Goal: Find specific fact: Find specific fact

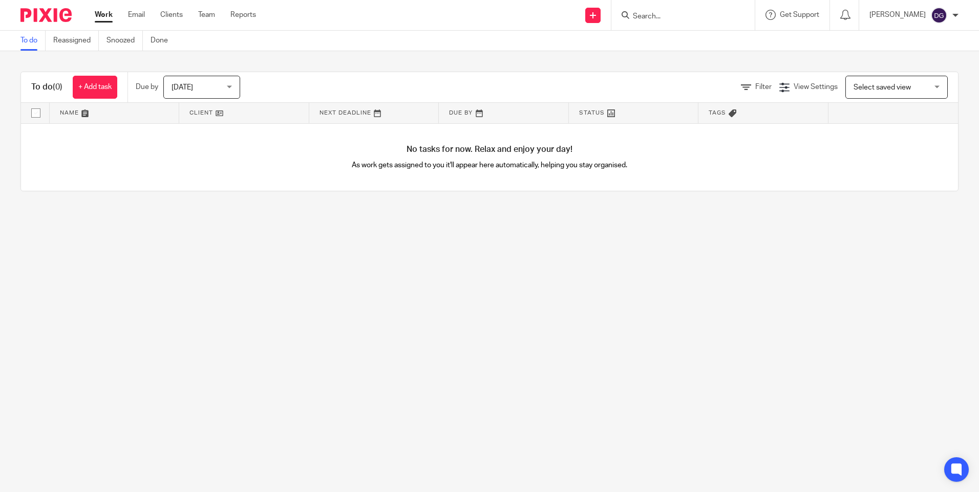
click at [685, 11] on form at bounding box center [686, 15] width 109 height 13
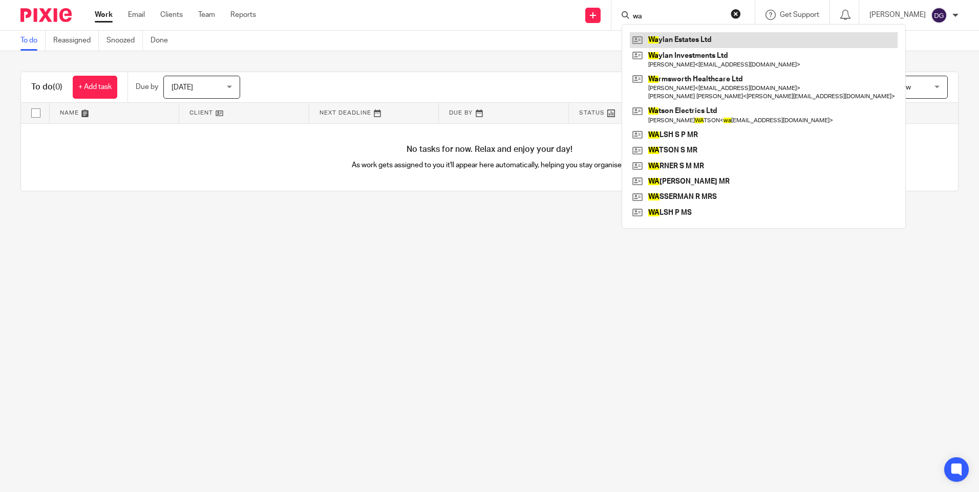
type input "wa"
click at [689, 41] on link at bounding box center [763, 39] width 268 height 15
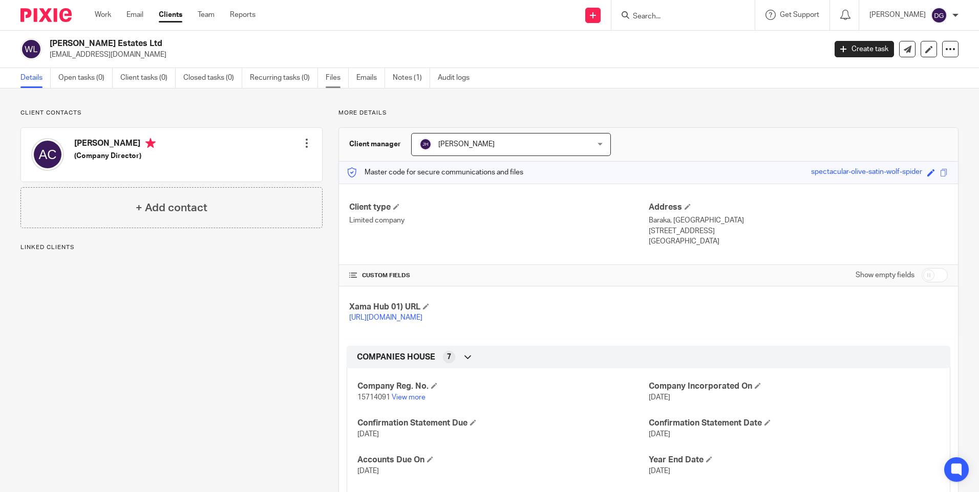
click at [336, 77] on link "Files" at bounding box center [336, 78] width 23 height 20
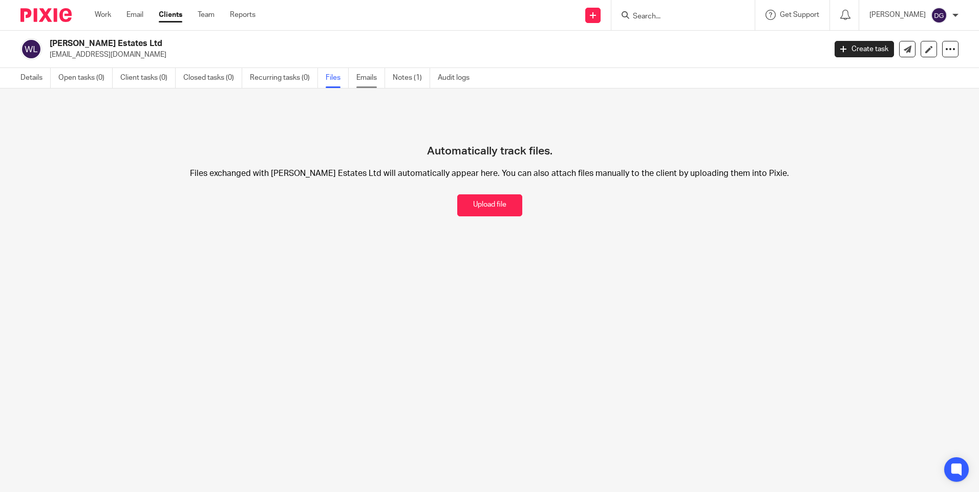
click at [375, 74] on link "Emails" at bounding box center [370, 78] width 29 height 20
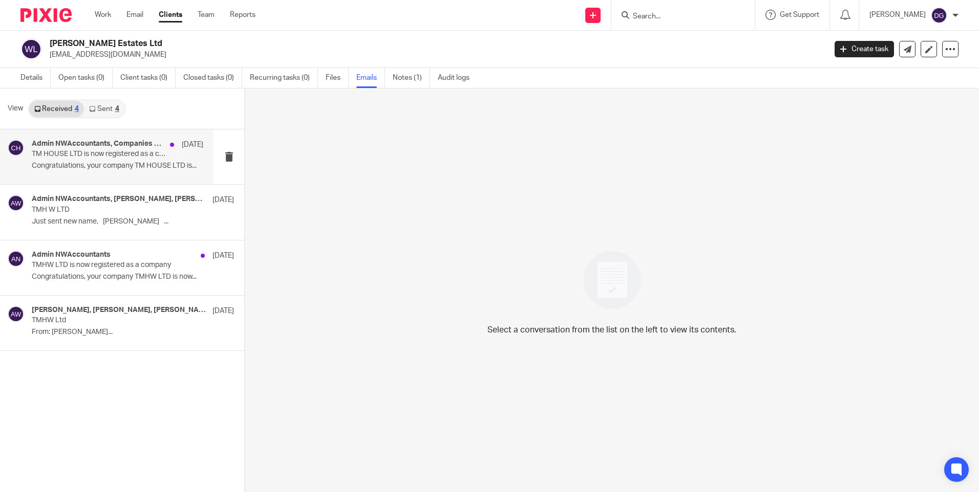
click at [124, 159] on p "TM HOUSE LTD is now registered as a company" at bounding box center [100, 154] width 137 height 9
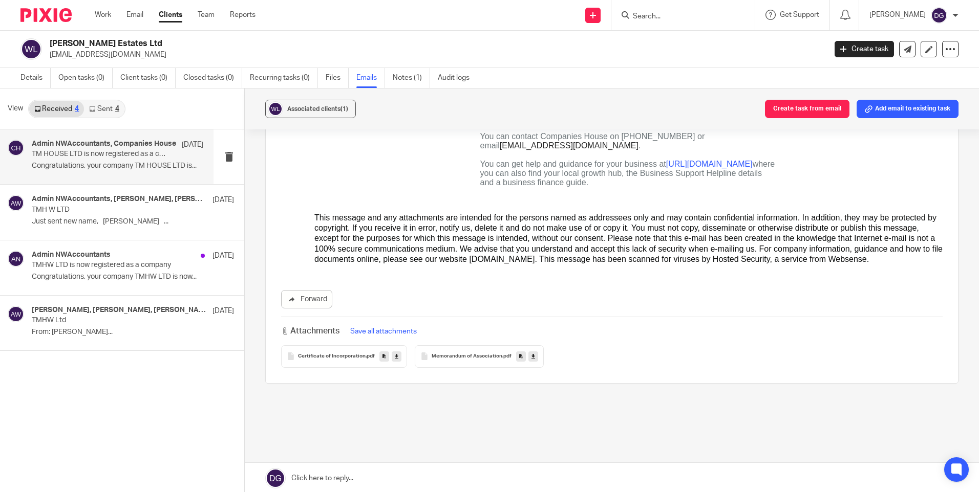
scroll to position [1075, 0]
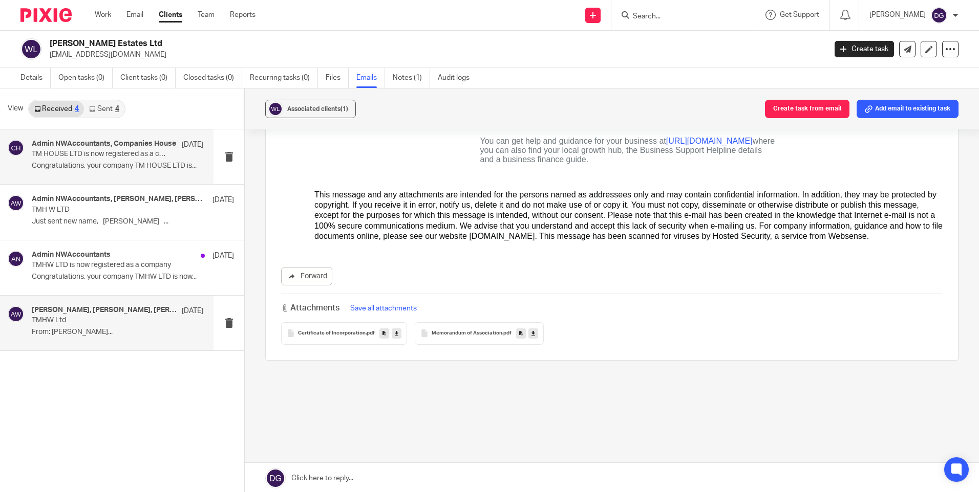
click at [131, 321] on p "TMHW Ltd" at bounding box center [100, 320] width 137 height 9
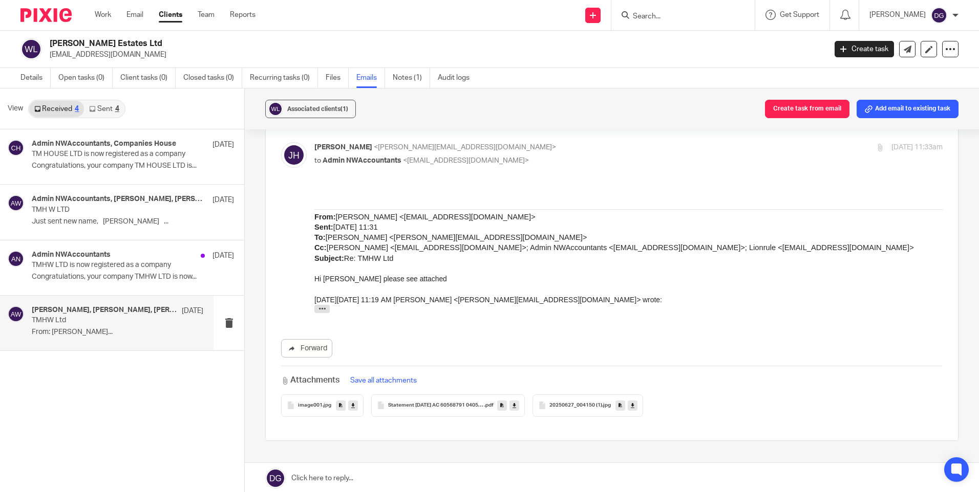
scroll to position [473, 0]
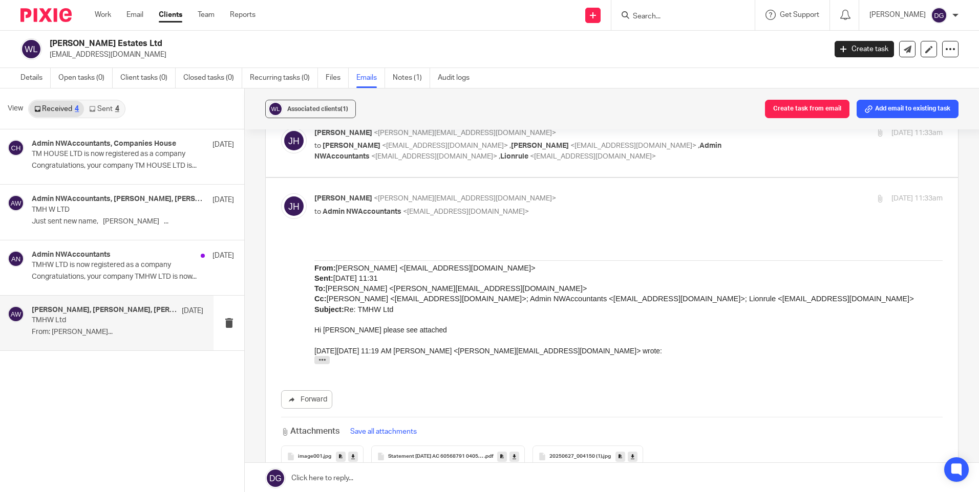
click at [573, 454] on span "20250627_004150 (1)" at bounding box center [575, 457] width 53 height 6
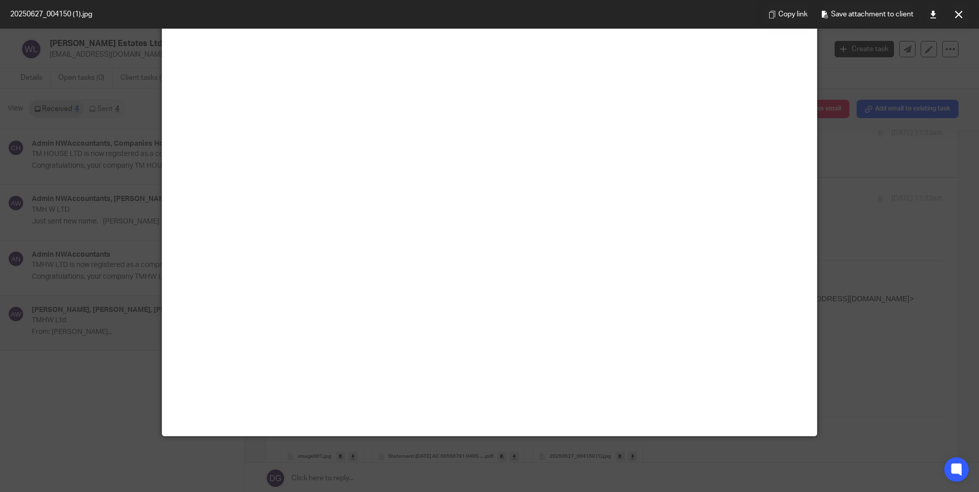
scroll to position [205, 0]
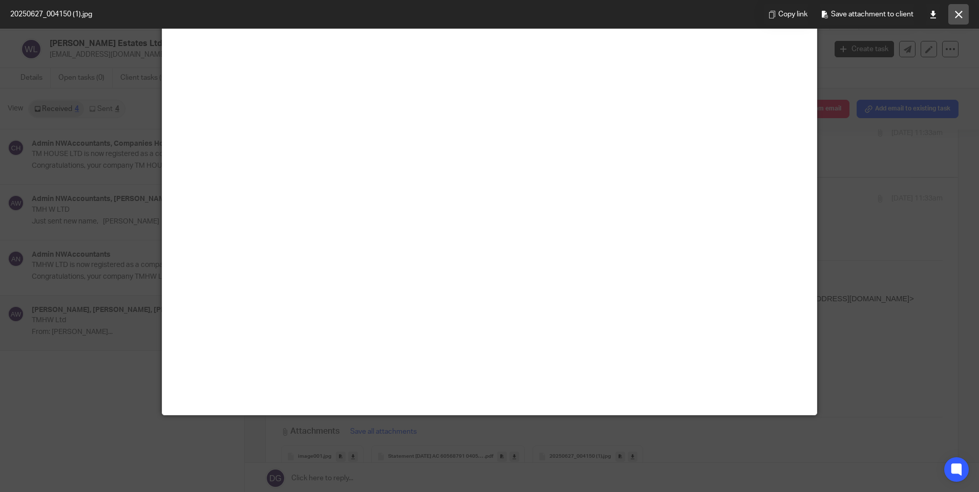
click at [957, 16] on icon at bounding box center [958, 15] width 8 height 8
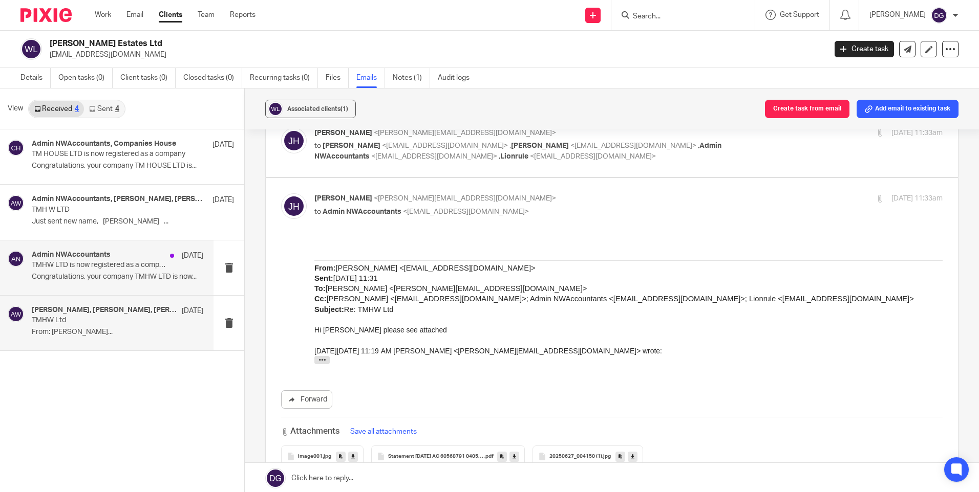
click at [107, 276] on p "Congratulations, your company TMHW LTD is now..." at bounding box center [117, 277] width 171 height 9
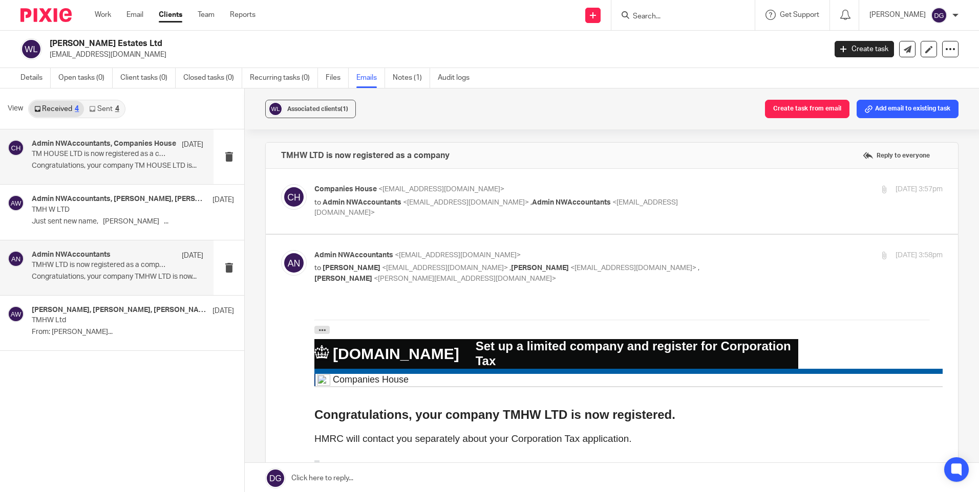
scroll to position [0, 0]
click at [99, 168] on p "Congratulations, your company TM HOUSE LTD is..." at bounding box center [117, 166] width 171 height 9
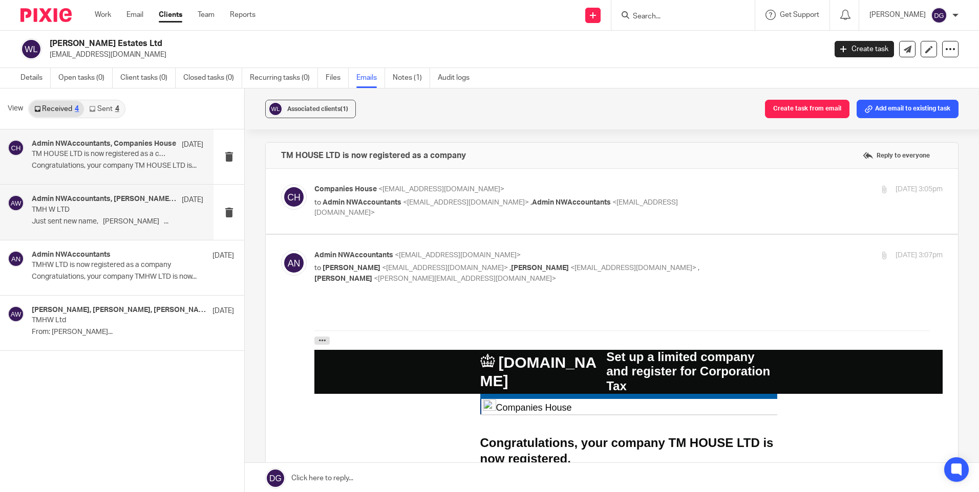
click at [96, 211] on p "TMH W LTD" at bounding box center [100, 210] width 137 height 9
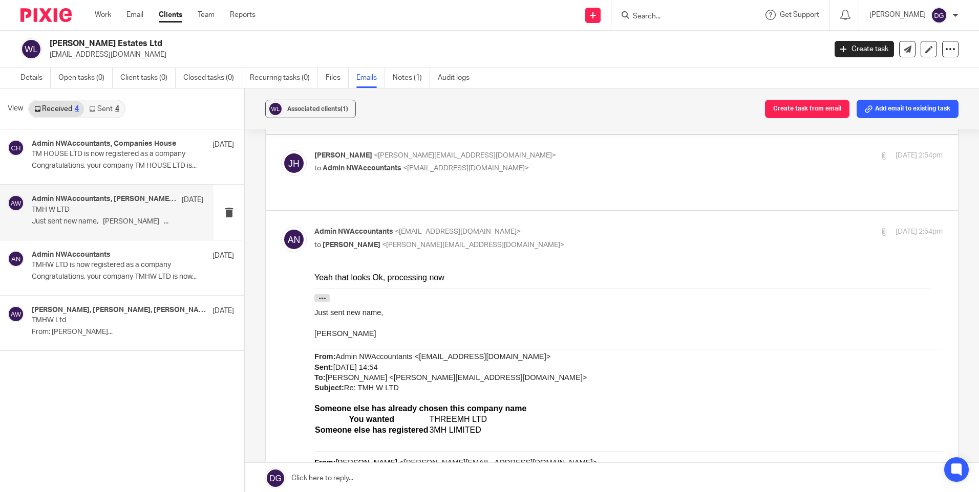
scroll to position [409, 0]
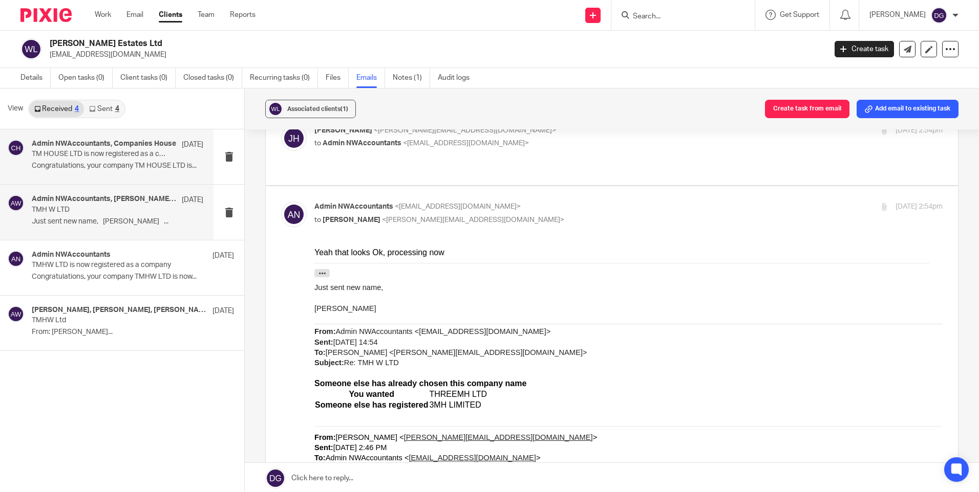
click at [78, 164] on p "Congratulations, your company TM HOUSE LTD is..." at bounding box center [117, 166] width 171 height 9
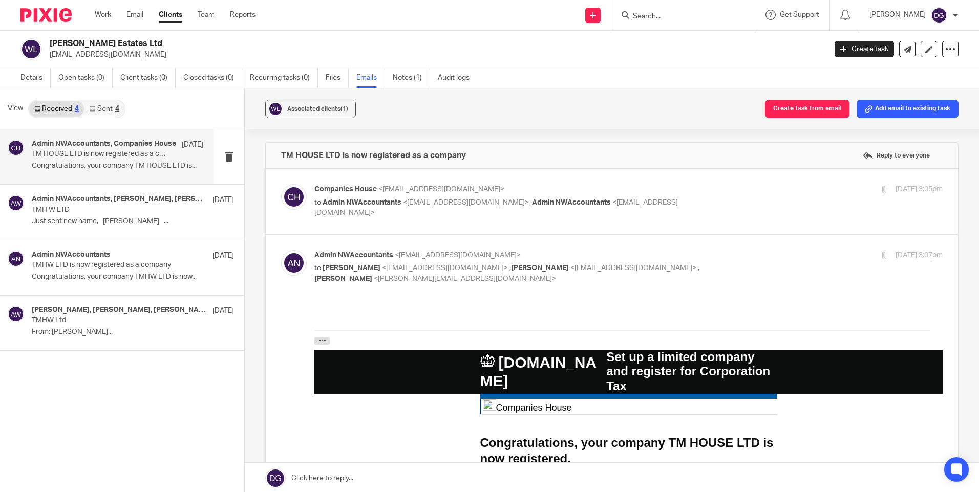
scroll to position [0, 0]
click at [95, 106] on icon at bounding box center [92, 109] width 6 height 6
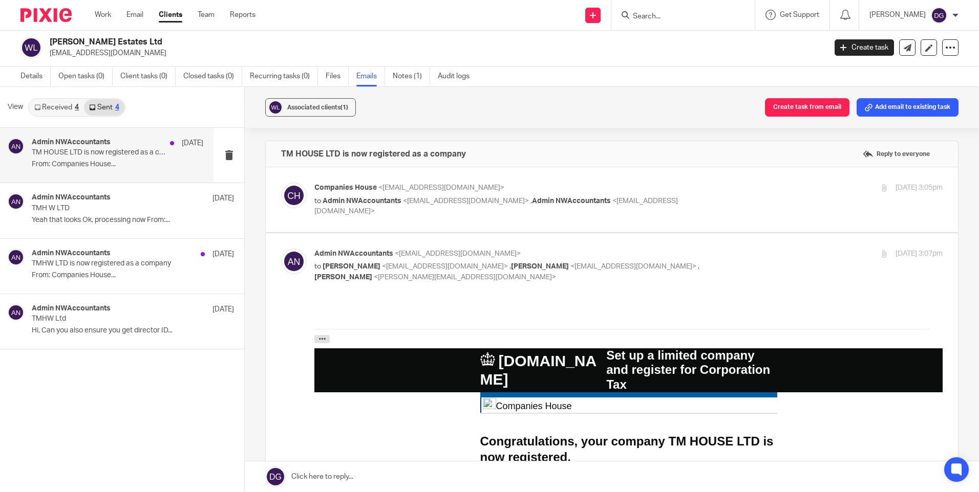
click at [73, 159] on div "Admin NWAccountants 14 Aug TM HOUSE LTD is now registered as a company From: Co…" at bounding box center [117, 155] width 171 height 34
click at [50, 110] on link "Received 4" at bounding box center [56, 107] width 55 height 16
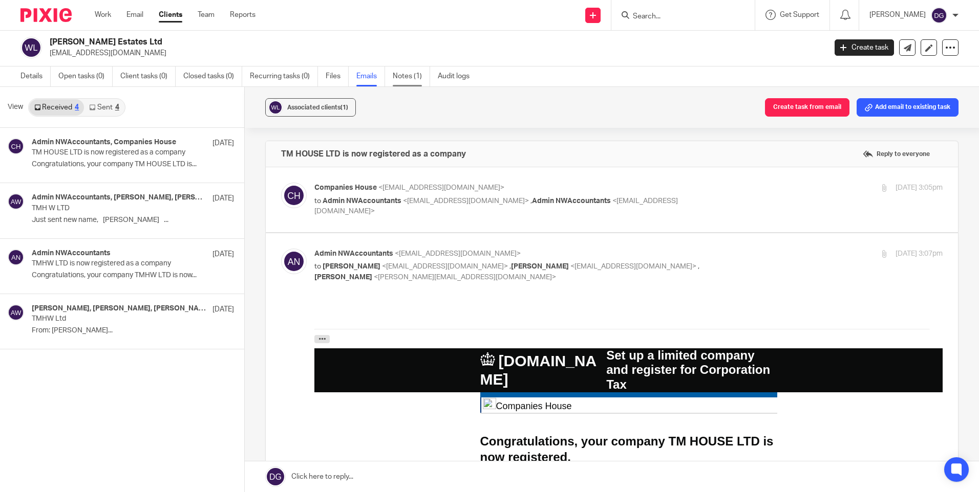
click at [405, 75] on link "Notes (1)" at bounding box center [411, 77] width 37 height 20
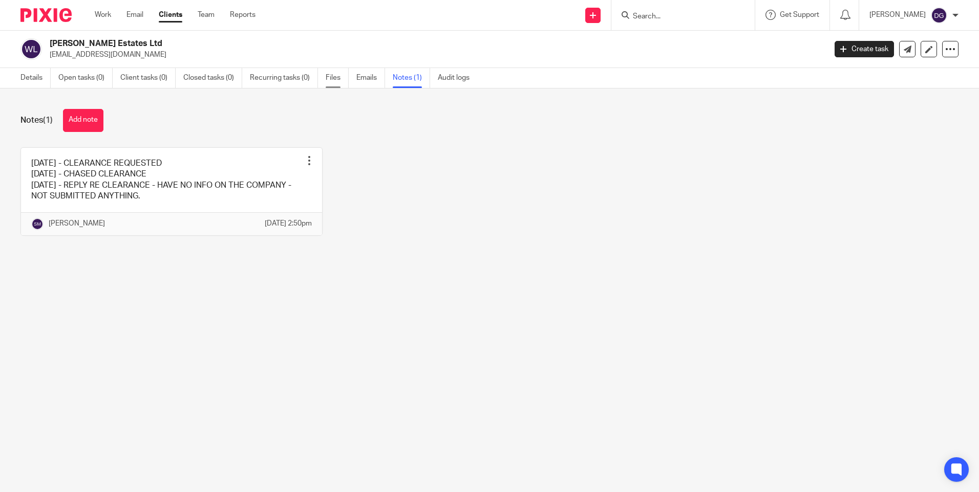
click at [330, 84] on link "Files" at bounding box center [336, 78] width 23 height 20
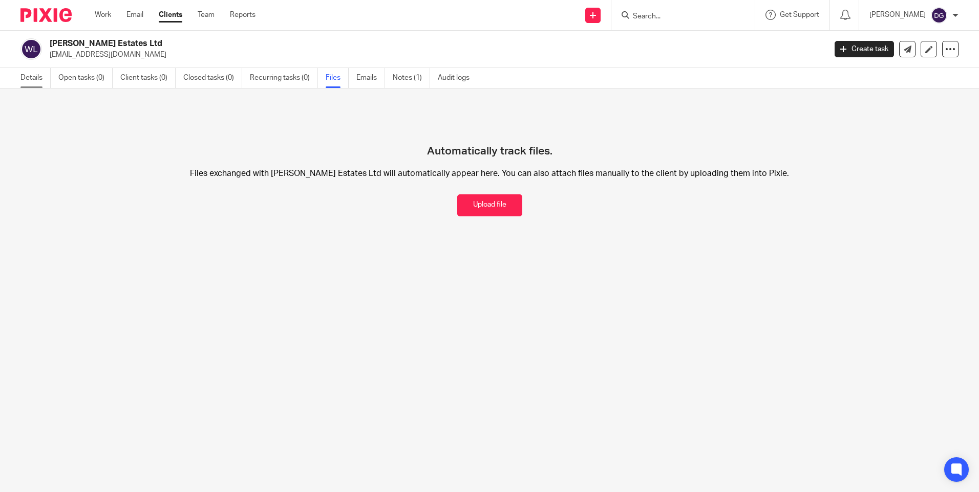
click at [31, 74] on link "Details" at bounding box center [35, 78] width 30 height 20
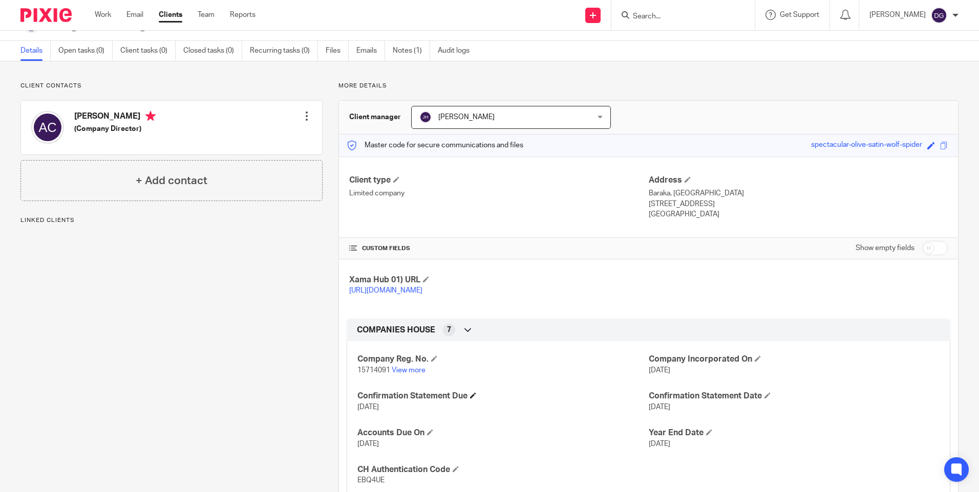
scroll to position [73, 0]
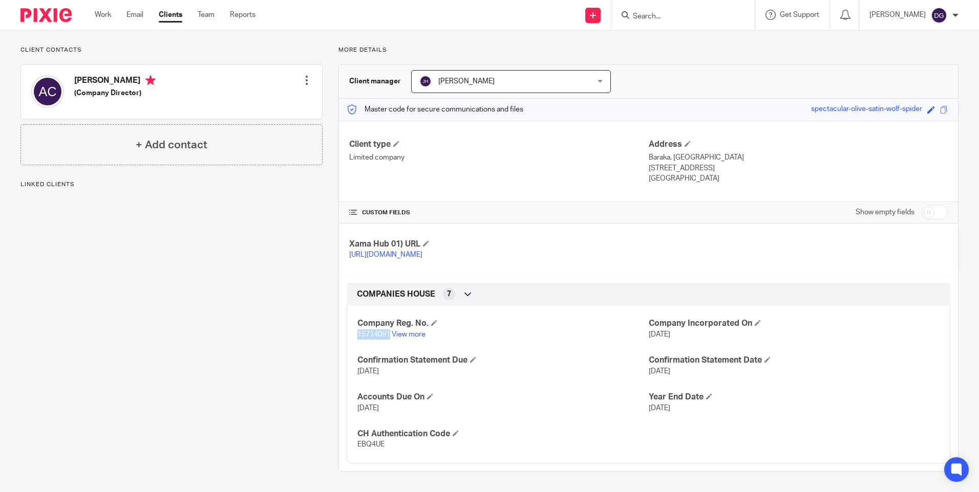
drag, startPoint x: 388, startPoint y: 335, endPoint x: 354, endPoint y: 335, distance: 33.8
click at [354, 335] on div "Company Reg. No. 15714091 View more Company Incorporated On [DATE] Confirmation…" at bounding box center [647, 380] width 603 height 165
copy span "15714091"
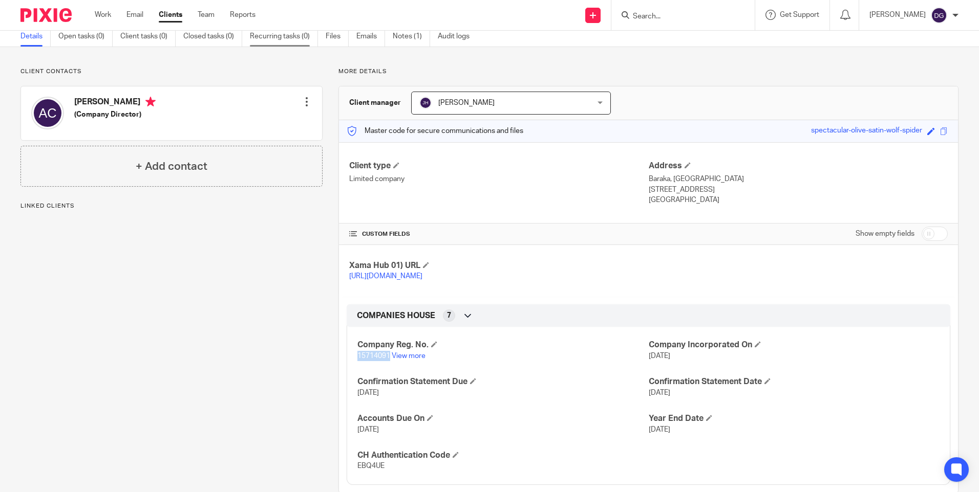
scroll to position [0, 0]
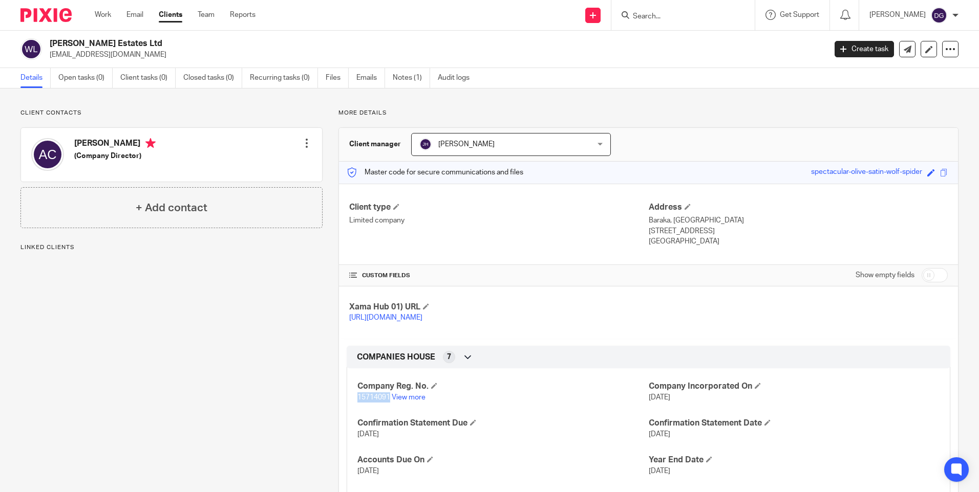
drag, startPoint x: 123, startPoint y: 43, endPoint x: 52, endPoint y: 36, distance: 72.0
click at [52, 36] on div "[PERSON_NAME] Estates Ltd [EMAIL_ADDRESS][DOMAIN_NAME] Create task Update from …" at bounding box center [489, 49] width 979 height 37
copy h2 "[PERSON_NAME] Estates Ltd"
